Goal: Browse casually

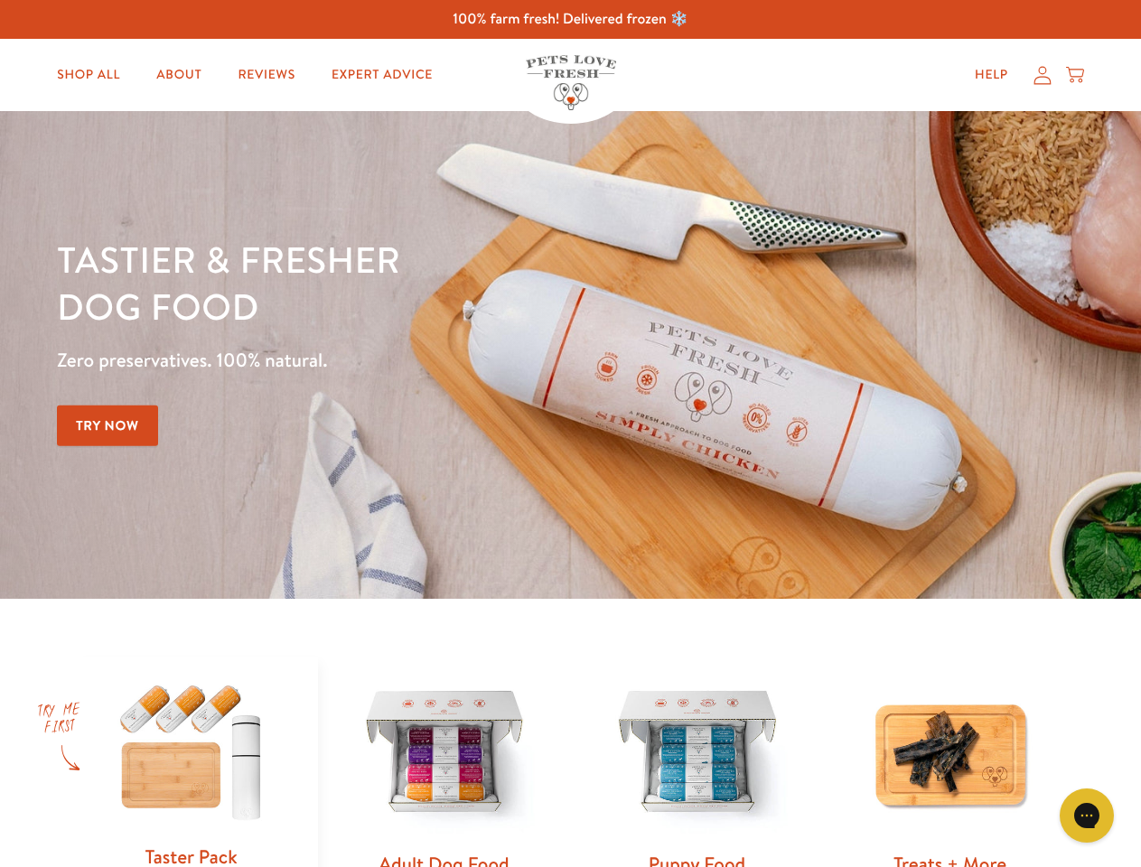
click at [570, 434] on div "Tastier & fresher dog food Zero preservatives. 100% natural. Try Now" at bounding box center [399, 355] width 685 height 238
click at [1087, 816] on icon "Gorgias live chat" at bounding box center [1086, 815] width 17 height 17
